Goal: Information Seeking & Learning: Learn about a topic

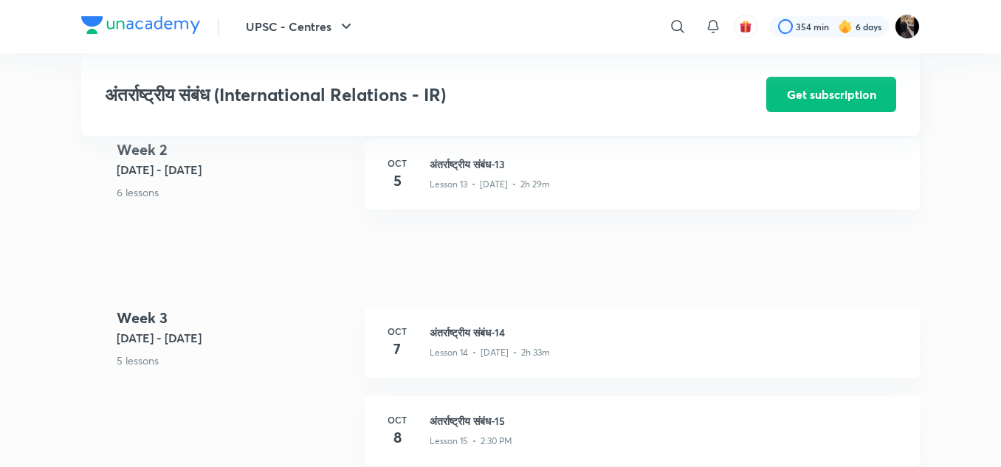
scroll to position [1683, 0]
click at [472, 443] on div "Lesson 15 • 2:30 PM" at bounding box center [666, 436] width 472 height 19
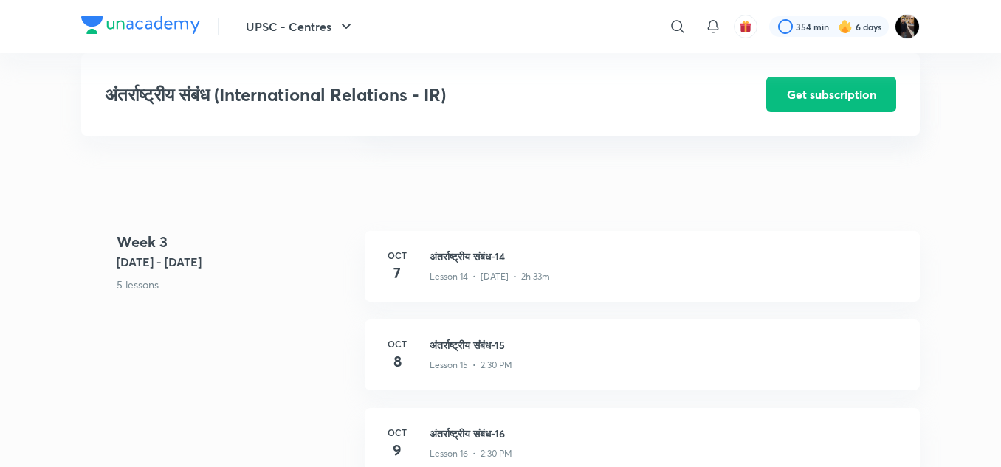
scroll to position [1830, 0]
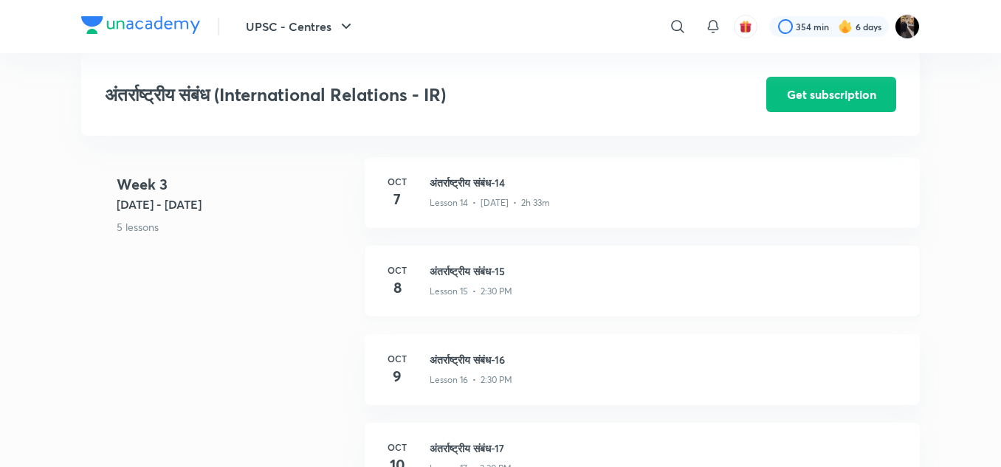
click at [469, 298] on p "Lesson 15 • 2:30 PM" at bounding box center [471, 291] width 83 height 13
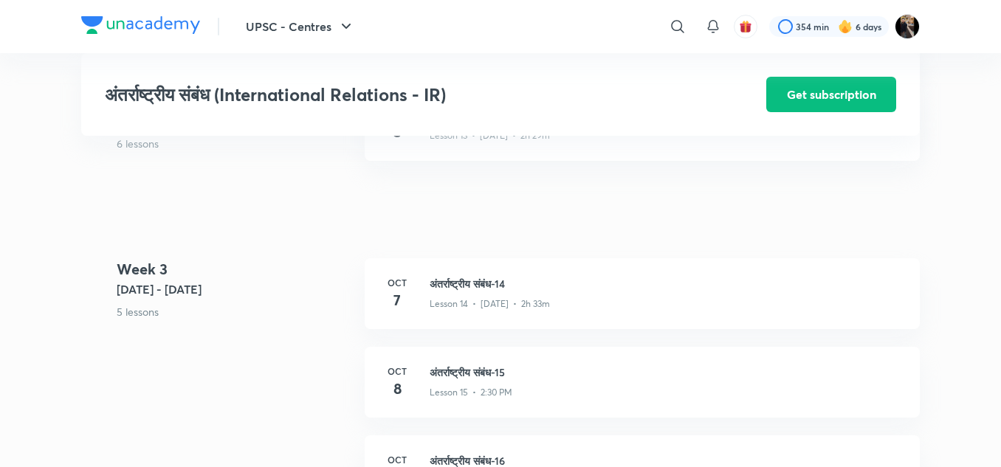
scroll to position [2138, 0]
